Goal: Task Accomplishment & Management: Manage account settings

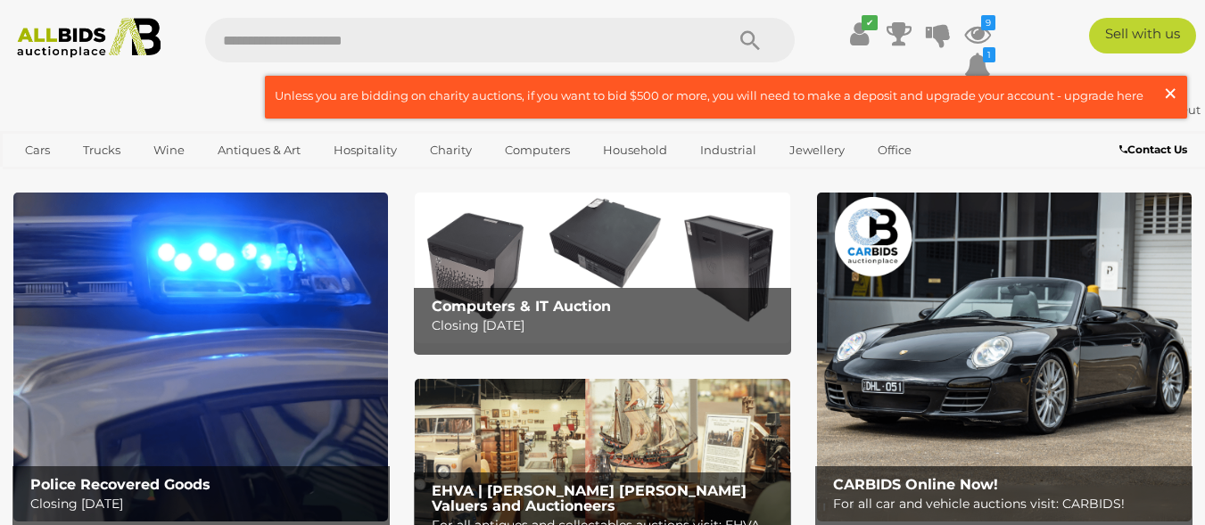
click at [1174, 88] on span "×" at bounding box center [1170, 93] width 16 height 35
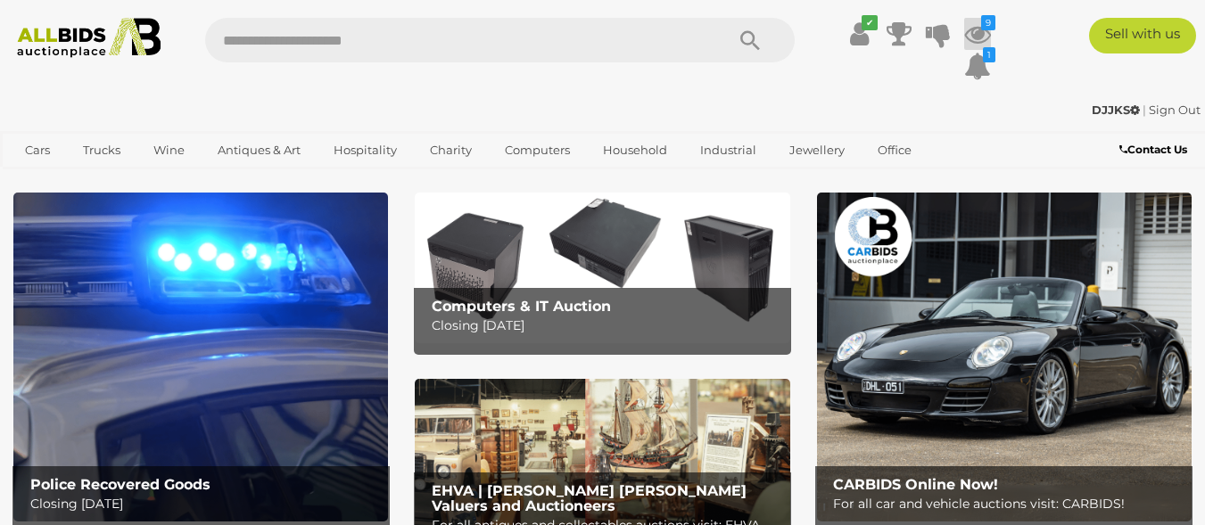
click at [974, 36] on icon at bounding box center [977, 34] width 27 height 32
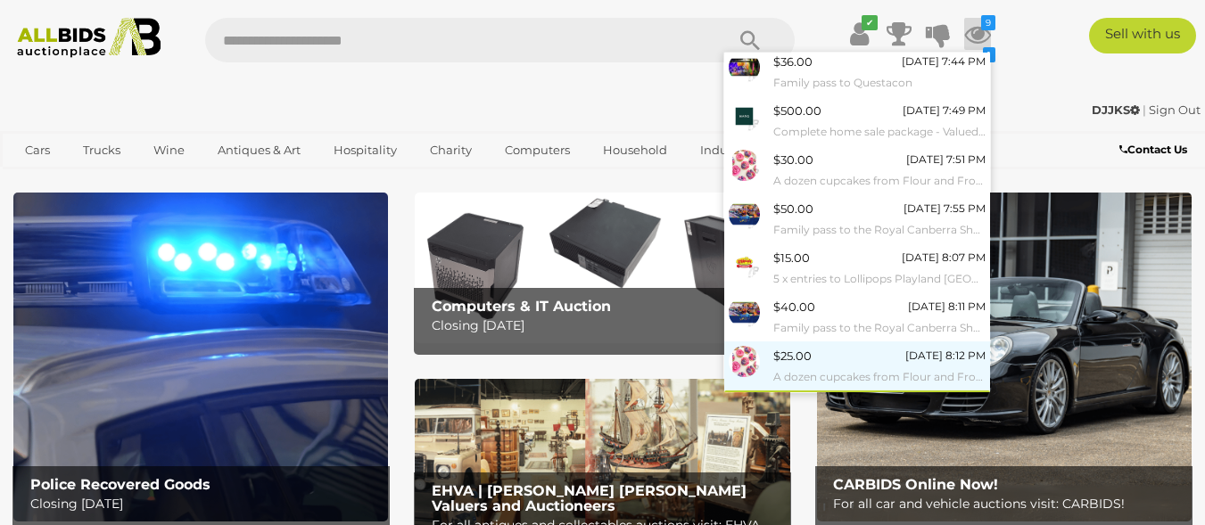
scroll to position [178, 0]
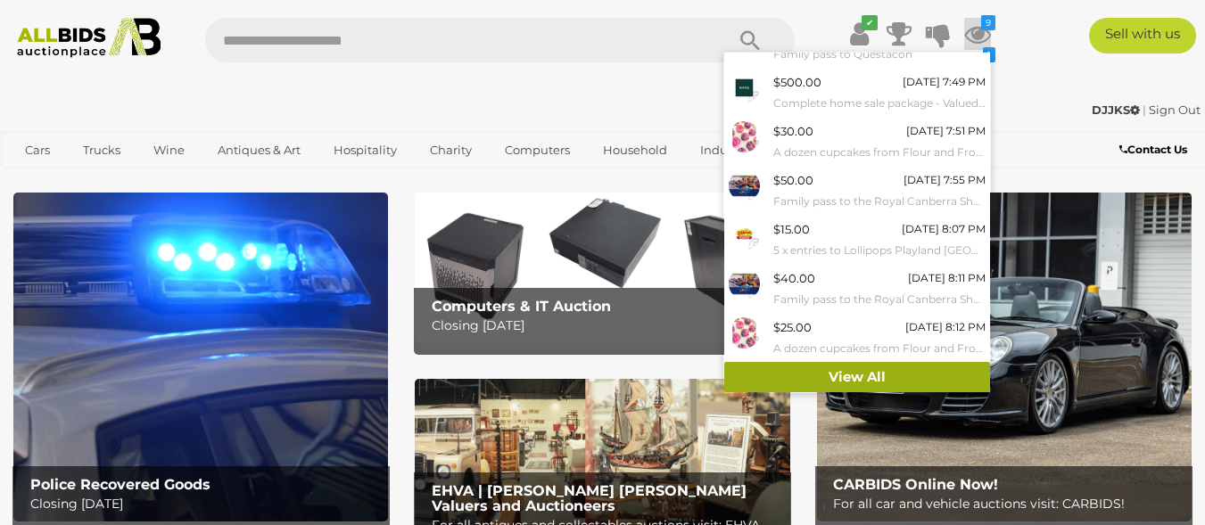
click at [828, 371] on link "View All" at bounding box center [857, 377] width 266 height 31
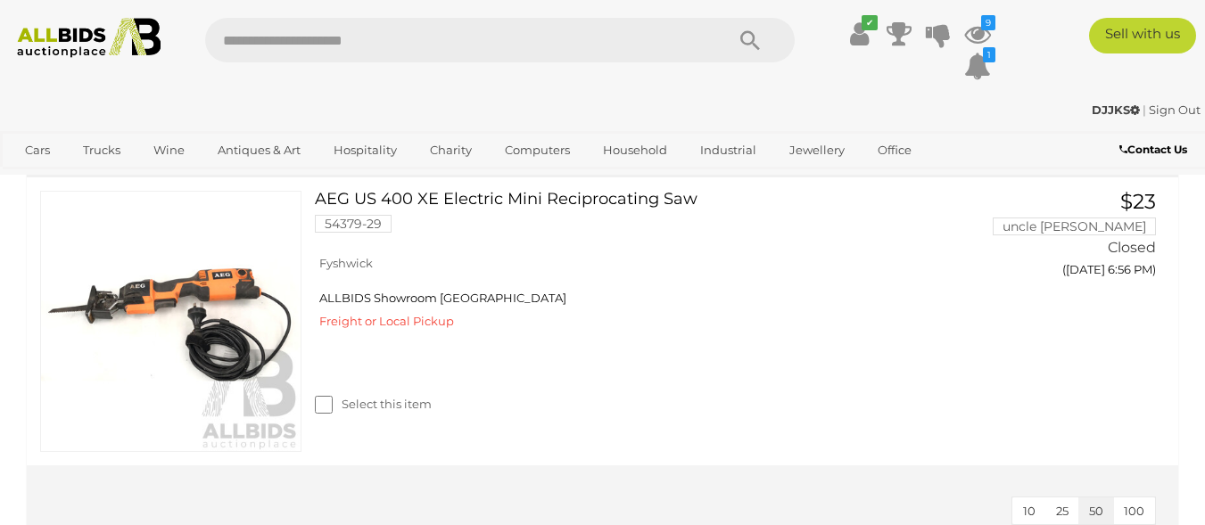
scroll to position [3567, 0]
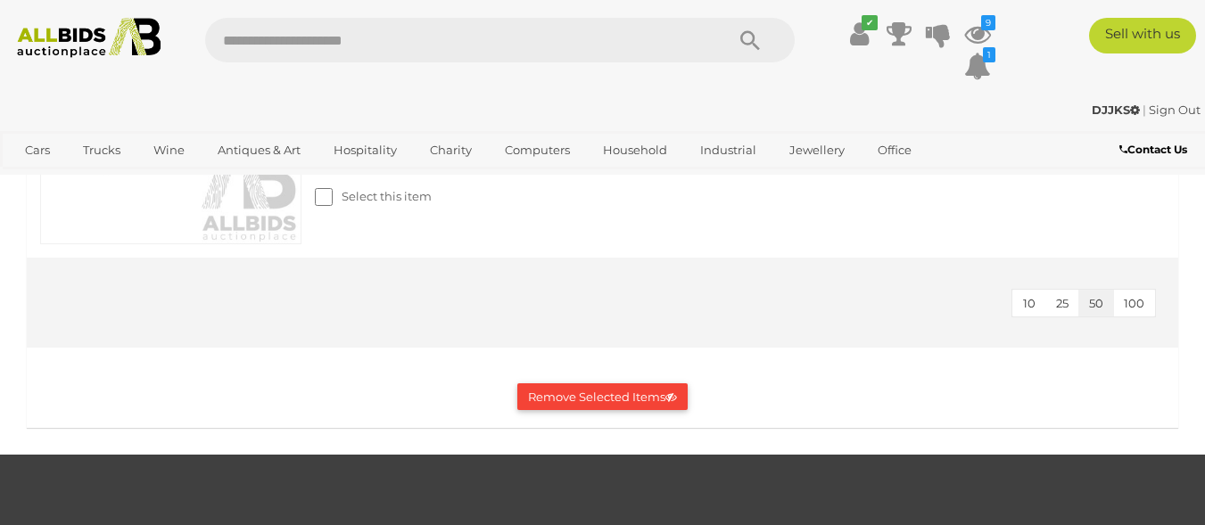
click at [558, 398] on button "Remove Selected Items" at bounding box center [602, 397] width 170 height 28
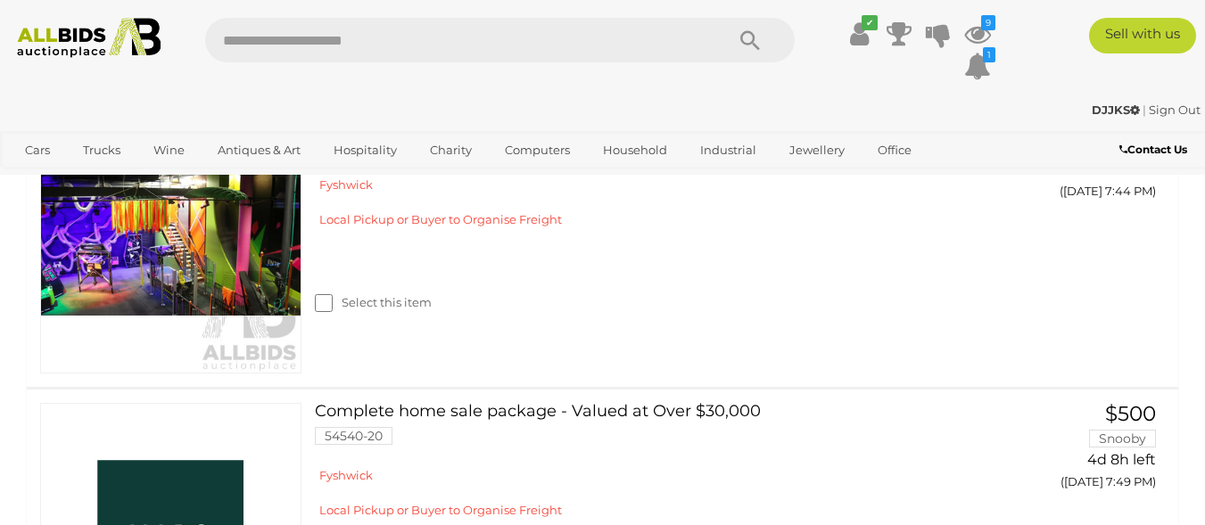
scroll to position [1007, 0]
